Goal: Task Accomplishment & Management: Manage account settings

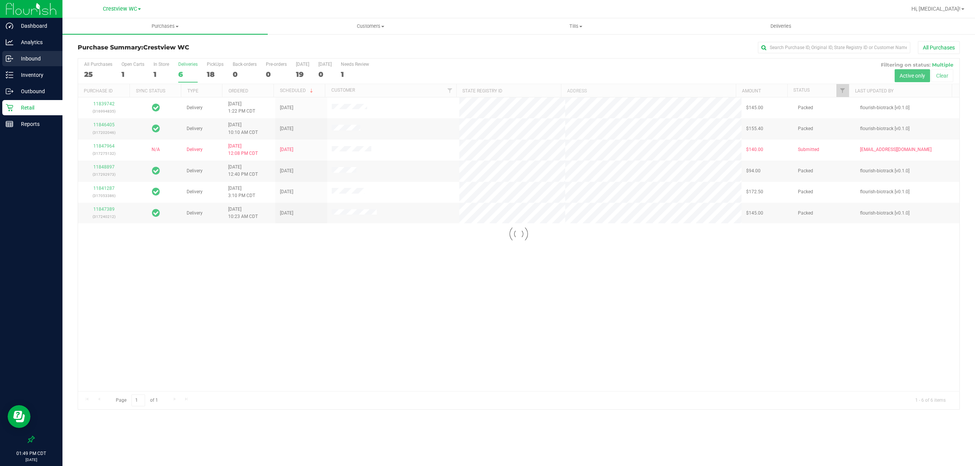
click at [24, 53] on div "Inbound" at bounding box center [32, 58] width 60 height 15
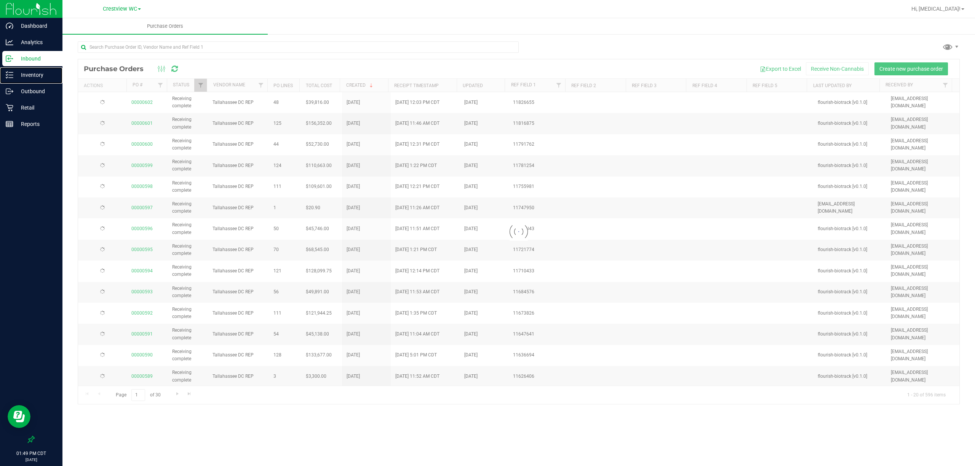
click at [40, 75] on p "Inventory" at bounding box center [36, 74] width 46 height 9
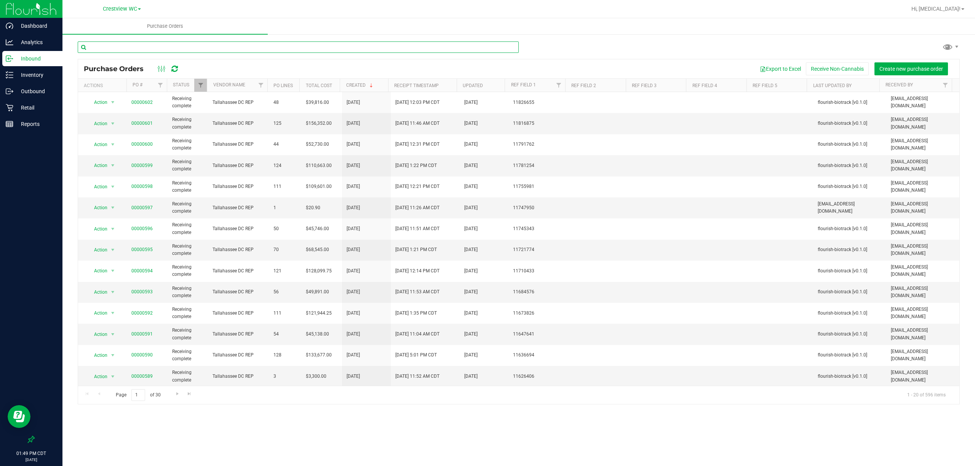
click at [129, 50] on input "text" at bounding box center [298, 46] width 441 height 11
click at [25, 78] on p "Inventory" at bounding box center [36, 74] width 46 height 9
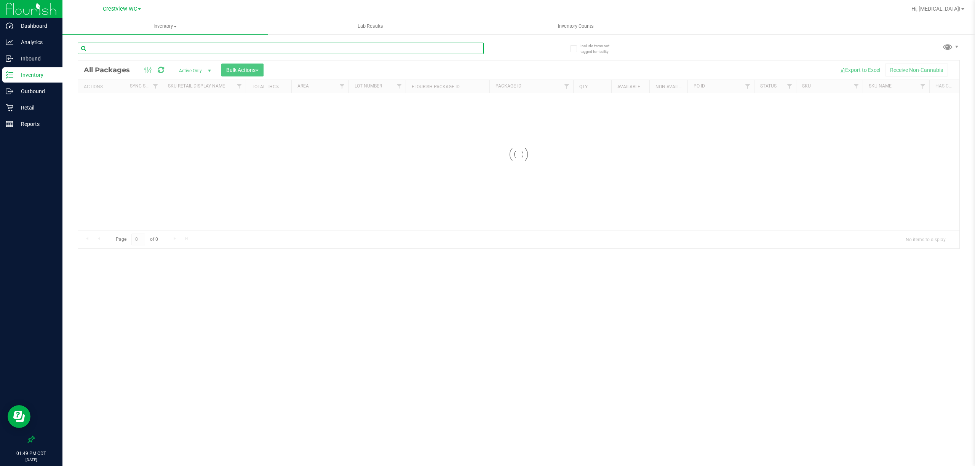
click at [182, 48] on input "text" at bounding box center [281, 48] width 406 height 11
click at [134, 44] on input "hash burger" at bounding box center [281, 48] width 406 height 11
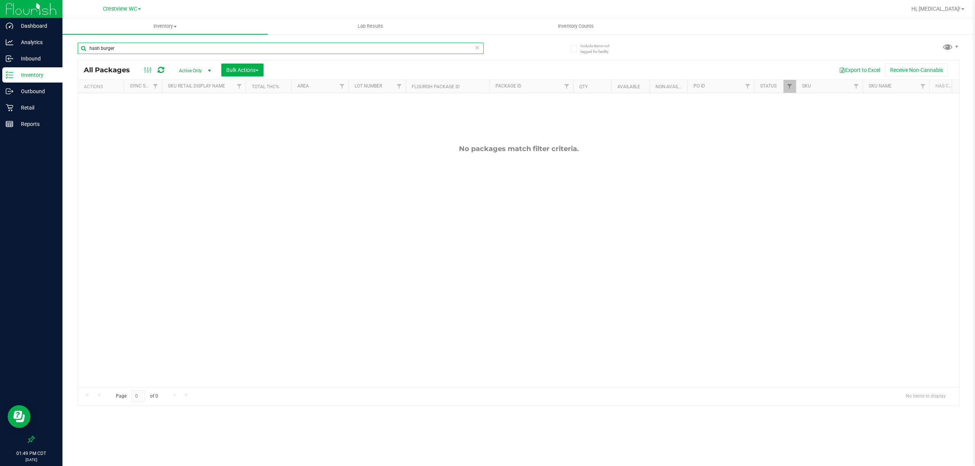
click at [134, 44] on input "hash burger" at bounding box center [281, 48] width 406 height 11
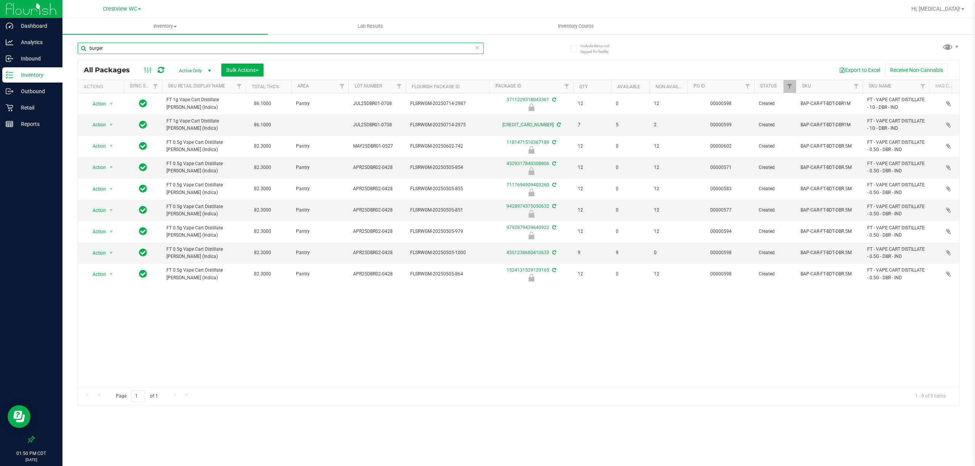
type input "burger"
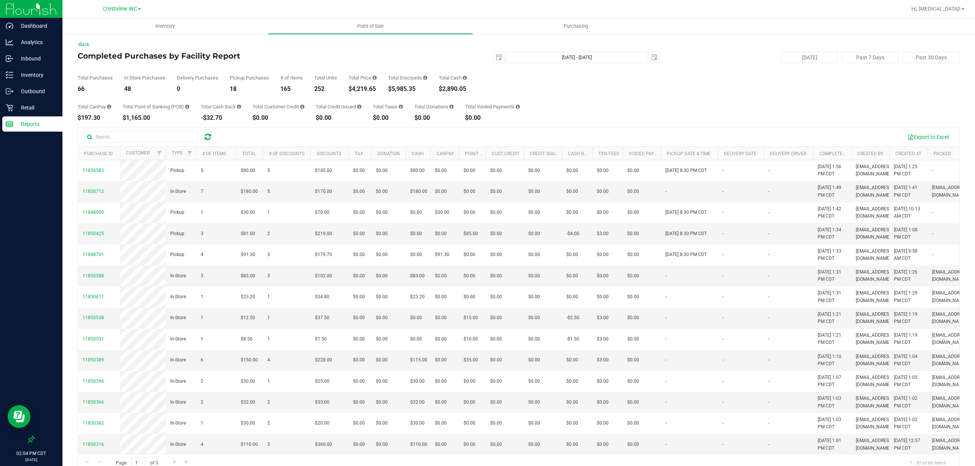
click at [623, 105] on div "Total CanPay $197.30 Total Point of Banking (POB) $1,165.00 Total Cash Back -$3…" at bounding box center [519, 106] width 882 height 29
click at [949, 6] on span "Hi, [MEDICAL_DATA]!" at bounding box center [935, 9] width 49 height 6
click at [937, 86] on li "Sign Out" at bounding box center [940, 81] width 57 height 14
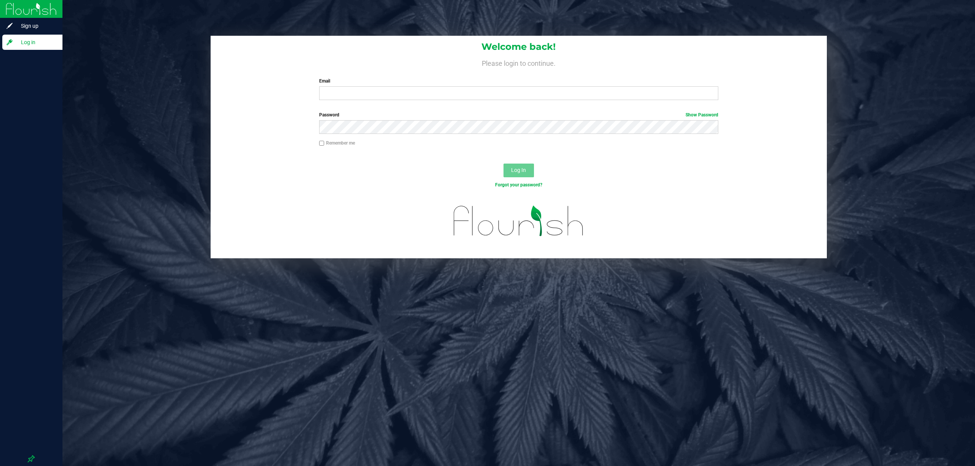
click at [802, 308] on div "Welcome back! Please login to continue. Email Required Please format your email…" at bounding box center [518, 233] width 912 height 466
click at [616, 321] on div "Welcome back! Please login to continue. Email Required Please format your email…" at bounding box center [518, 233] width 912 height 466
click at [391, 97] on input "Email" at bounding box center [518, 93] width 399 height 14
